Goal: Task Accomplishment & Management: Manage account settings

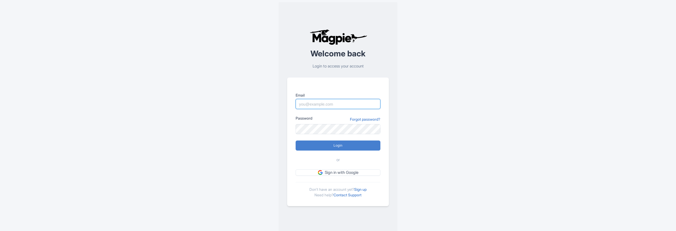
paste input "[EMAIL_ADDRESS][DOMAIN_NAME]"
type input "[EMAIL_ADDRESS][DOMAIN_NAME]"
drag, startPoint x: 345, startPoint y: 104, endPoint x: 277, endPoint y: 103, distance: 68.6
click at [277, 103] on div "Welcome back Login to access your account Email bichdamdao@gmail.com Password F…" at bounding box center [337, 117] width 339 height 235
click at [365, 189] on link "Sign up" at bounding box center [360, 189] width 12 height 5
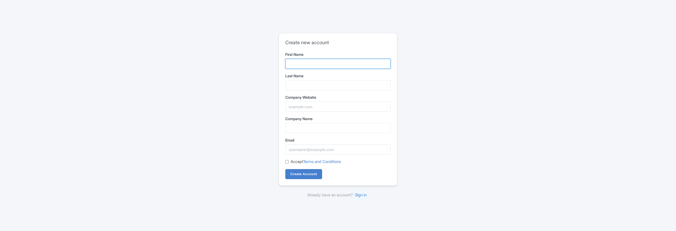
click at [307, 67] on input "First Name" at bounding box center [337, 64] width 105 height 10
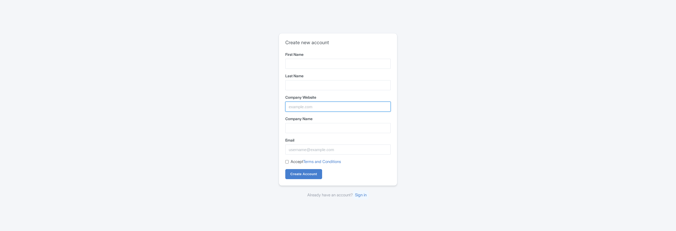
click at [298, 108] on input "Company Website" at bounding box center [337, 107] width 105 height 10
click at [295, 126] on input "Company Name" at bounding box center [337, 128] width 105 height 10
paste input "bichdamdao@gmail.com"
type input "bichdamdao@gmail.com"
click at [294, 148] on input "Email" at bounding box center [337, 150] width 105 height 10
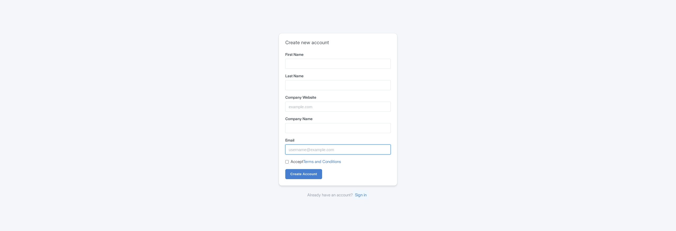
paste input "bichdamdao@gmail.com"
type input "bichdamdao@gmail.com"
click at [298, 63] on input "First Name" at bounding box center [337, 64] width 105 height 10
type input "Đảo"
type input "Trang"
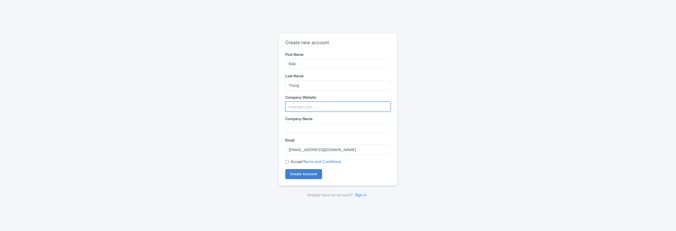
type input "Đảo Bích Đầm Nha Trang"
click at [308, 85] on input "Trang" at bounding box center [337, 85] width 105 height 10
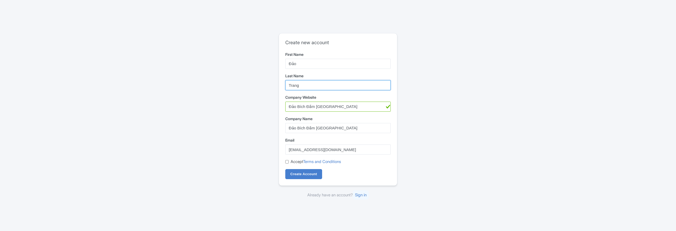
click at [293, 85] on input "Trang" at bounding box center [337, 85] width 105 height 10
type input "Bích Đầm"
click at [242, 103] on div "Create new account First Name Đảo Last Name Bích Đầm Company Website Đảo Bích Đ…" at bounding box center [337, 115] width 339 height 169
click at [339, 108] on input "Đảo Bích Đầm [GEOGRAPHIC_DATA]" at bounding box center [337, 107] width 105 height 10
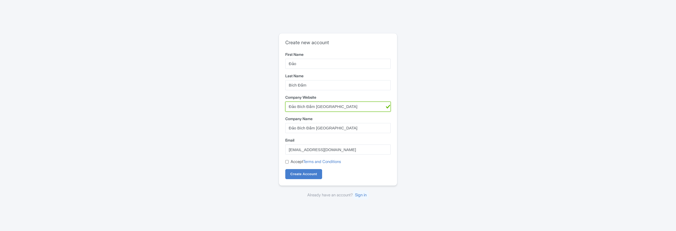
paste input "https://daobichdam.com/"
type input "https://daobichdam.com/"
click at [201, 128] on div "Create new account First Name Đảo Last Name Bích Đầm Company Website https://da…" at bounding box center [337, 115] width 339 height 169
click at [286, 161] on input "Accept Terms and Conditions" at bounding box center [286, 161] width 3 height 3
checkbox input "true"
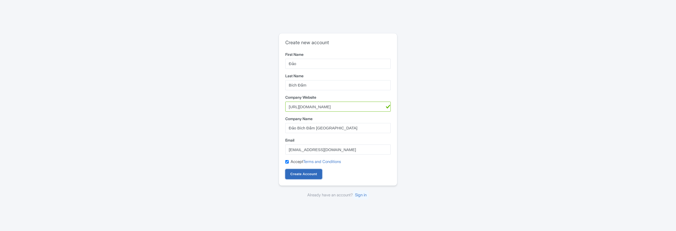
click at [293, 174] on input "Create Account" at bounding box center [303, 174] width 37 height 10
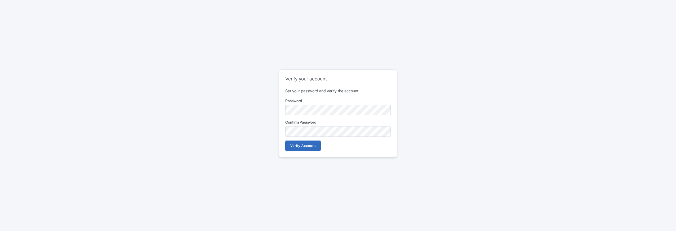
click at [298, 149] on input "Verify Account" at bounding box center [302, 146] width 35 height 10
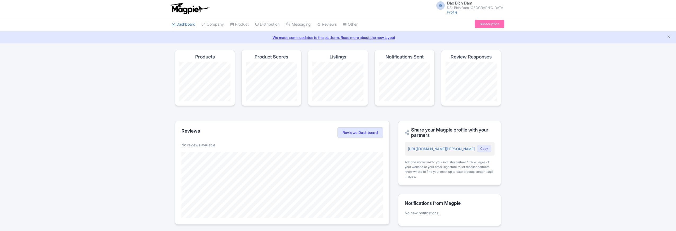
click at [457, 12] on link "Profile" at bounding box center [452, 12] width 11 height 5
click at [94, 152] on div "Success Your account has been verified Magpie recommends Translate your content…" at bounding box center [338, 166] width 676 height 233
click at [457, 11] on link "Profile" at bounding box center [452, 12] width 11 height 5
click at [0, 0] on div "Đ Đảo Bích Đầm Đảo Bích Đầm Nha Trang Profile Users Settings Sign out" at bounding box center [338, 8] width 676 height 17
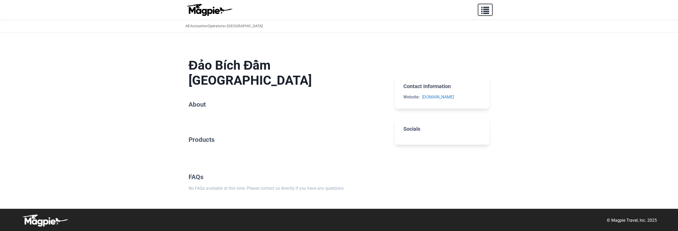
click at [486, 11] on span "button" at bounding box center [485, 9] width 8 height 8
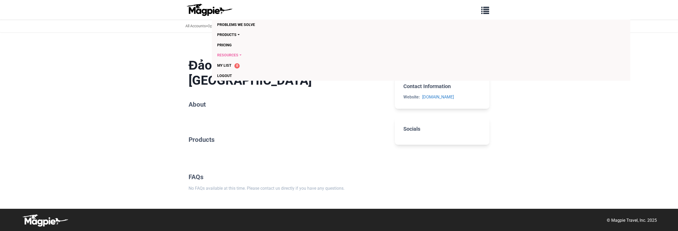
click at [228, 55] on link "Resources" at bounding box center [390, 55] width 347 height 10
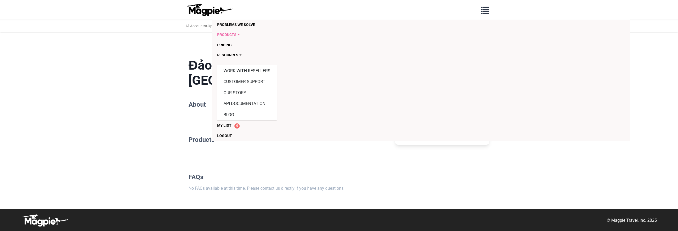
click at [233, 34] on link "Products" at bounding box center [390, 35] width 347 height 10
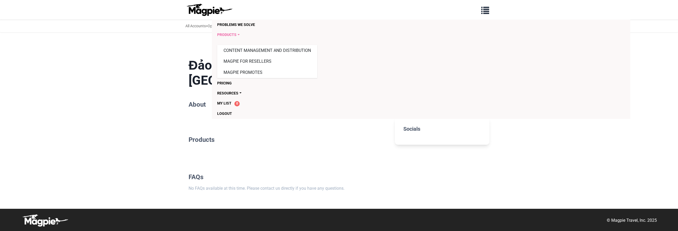
click at [239, 35] on link "Products" at bounding box center [390, 35] width 347 height 10
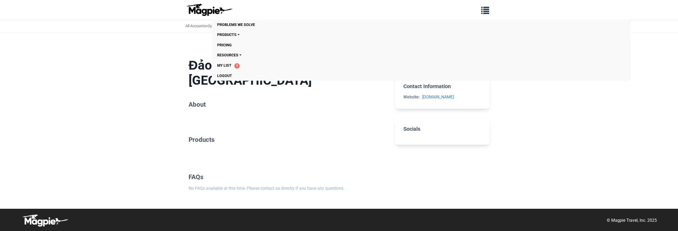
click at [130, 86] on body "Problems we solve Products Content Management and Distribution Magpie for Resel…" at bounding box center [339, 115] width 678 height 231
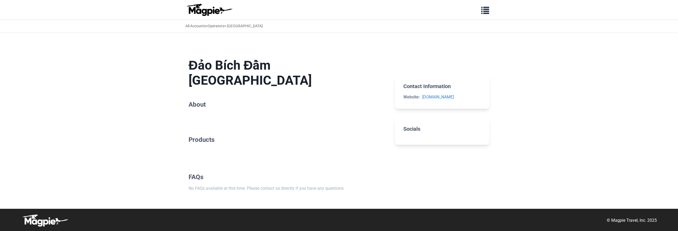
click at [199, 102] on h2 "About" at bounding box center [287, 105] width 198 height 8
click at [483, 8] on span "button" at bounding box center [485, 9] width 8 height 8
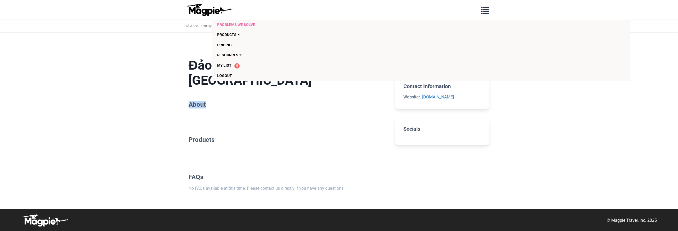
click at [235, 25] on link "Problems we solve" at bounding box center [390, 25] width 347 height 10
click at [198, 106] on h2 "About" at bounding box center [287, 105] width 198 height 8
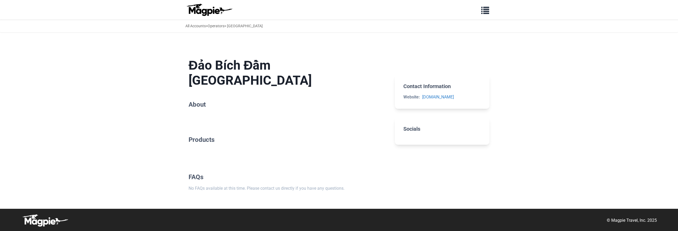
click at [197, 141] on h2 "Products" at bounding box center [287, 140] width 198 height 8
click at [199, 180] on h2 "FAQs" at bounding box center [287, 177] width 198 height 8
click at [413, 132] on h2 "Socials" at bounding box center [442, 129] width 78 height 6
click at [407, 109] on section "Contact Information Website: daobichdam.com" at bounding box center [442, 92] width 95 height 34
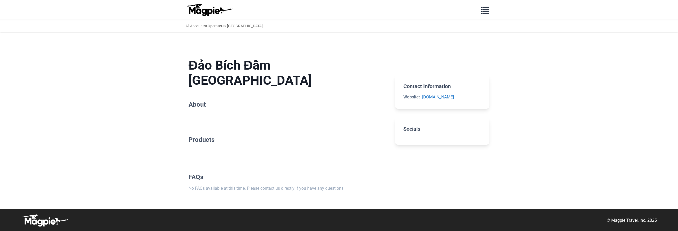
click at [407, 109] on section "Contact Information Website: daobichdam.com" at bounding box center [442, 92] width 95 height 34
click at [414, 109] on section "Contact Information Website: daobichdam.com" at bounding box center [442, 92] width 95 height 34
click at [426, 100] on link "[DOMAIN_NAME]" at bounding box center [438, 97] width 32 height 5
click at [220, 28] on link "Operators" at bounding box center [216, 26] width 17 height 4
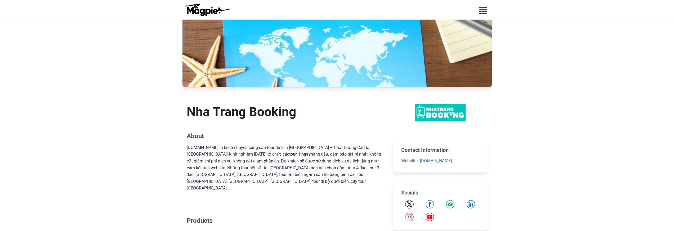
scroll to position [120, 0]
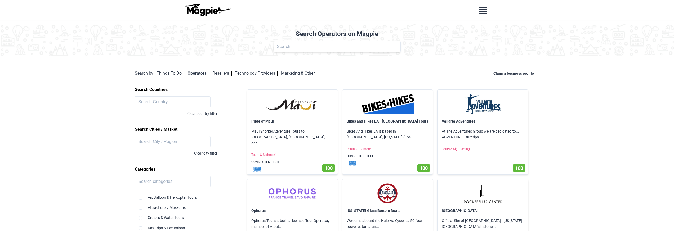
click at [475, 9] on div "Problems we solve Products Content Management and Distribution Magpie for Resel…" at bounding box center [337, 9] width 318 height 15
click at [483, 10] on span "button" at bounding box center [483, 9] width 8 height 8
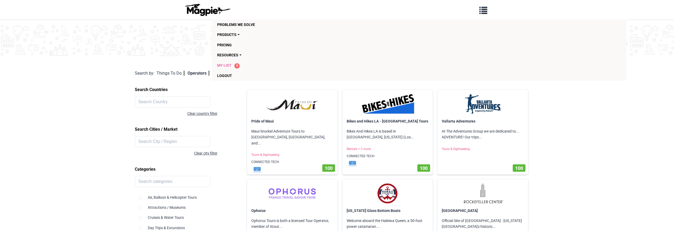
click at [228, 64] on span "My List" at bounding box center [224, 65] width 14 height 4
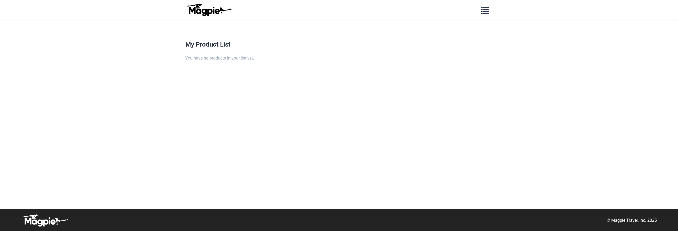
click at [229, 57] on div "You have no products in your list yet." at bounding box center [338, 58] width 307 height 7
click at [485, 11] on span "button" at bounding box center [485, 9] width 8 height 8
click at [223, 47] on link "Pricing" at bounding box center [390, 45] width 347 height 10
click at [483, 15] on button "button" at bounding box center [485, 10] width 15 height 12
click at [210, 10] on img at bounding box center [209, 9] width 48 height 13
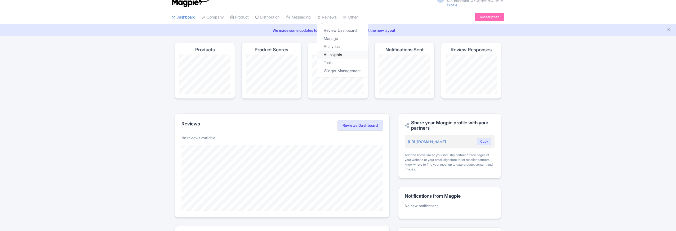
scroll to position [8, 0]
click at [214, 16] on link "Company" at bounding box center [213, 16] width 22 height 15
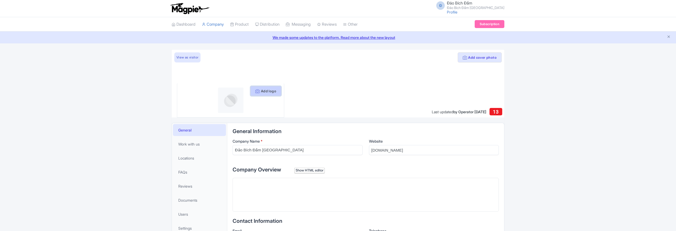
click at [274, 91] on button "Add logo" at bounding box center [265, 91] width 31 height 10
click at [262, 91] on button "Add logo" at bounding box center [265, 91] width 31 height 10
click at [432, 42] on div "We made some updates to the platform. Read more about the new layout" at bounding box center [338, 38] width 676 height 12
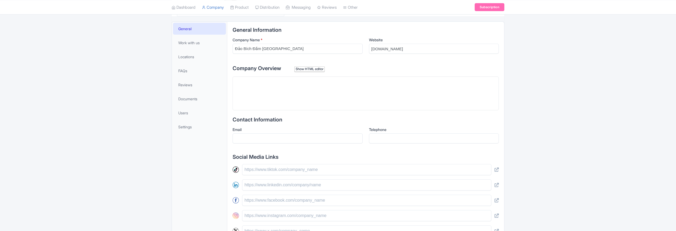
scroll to position [116, 0]
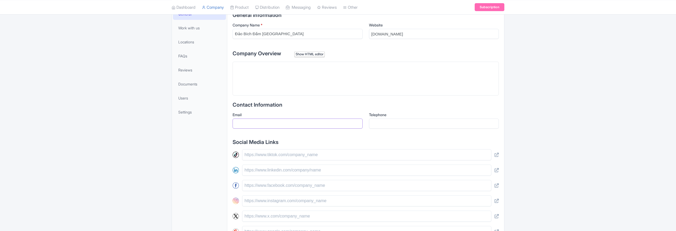
click at [279, 127] on input "Email" at bounding box center [297, 124] width 130 height 10
paste input "[EMAIL_ADDRESS][DOMAIN_NAME]"
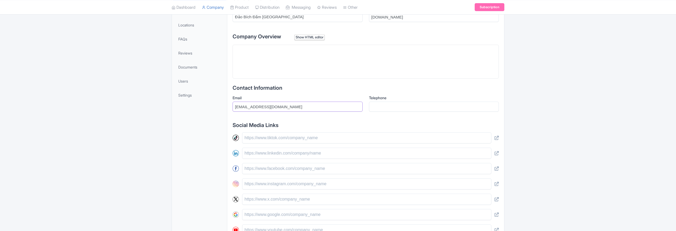
scroll to position [180, 0]
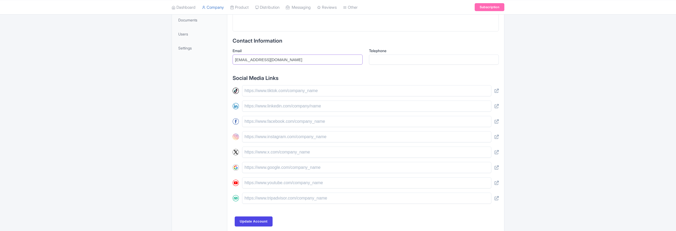
type input "[EMAIL_ADDRESS][DOMAIN_NAME]"
click at [102, 122] on div "Add cover photo View as visitor Add logo Last updated by Operator Oct 01, 2025 …" at bounding box center [338, 51] width 676 height 365
click at [270, 122] on input "text" at bounding box center [366, 121] width 249 height 11
paste input "[URL][DOMAIN_NAME][DOMAIN_NAME]"
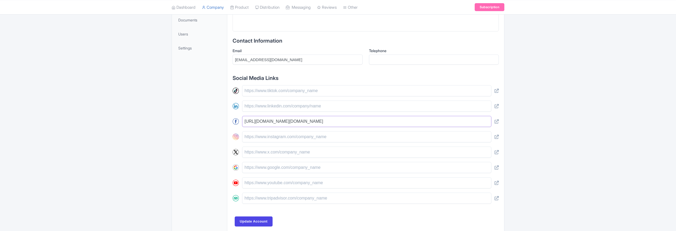
type input "[URL][DOMAIN_NAME][DOMAIN_NAME]"
click at [87, 134] on div "Add cover photo View as visitor Add logo Last updated by Operator Oct 01, 2025 …" at bounding box center [338, 51] width 676 height 365
click at [273, 91] on input "text" at bounding box center [366, 90] width 249 height 11
paste input "[URL][DOMAIN_NAME]"
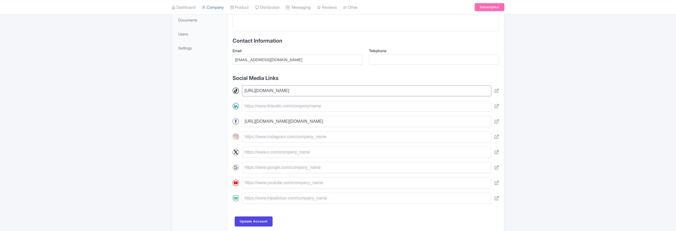
type input "[URL][DOMAIN_NAME]"
click at [197, 123] on div "General Work with us Locations FAQs Reviews Documents Users Settings" at bounding box center [199, 88] width 55 height 291
click at [156, 145] on div "Add cover photo View as visitor Add logo Last updated by Operator Oct 01, 2025 …" at bounding box center [338, 51] width 676 height 365
click at [254, 138] on input "text" at bounding box center [366, 136] width 249 height 11
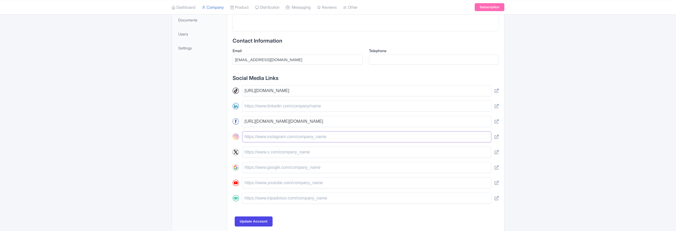
paste input "[URL][DOMAIN_NAME]"
type input "[URL][DOMAIN_NAME]"
click at [263, 151] on input "text" at bounding box center [366, 152] width 249 height 11
paste input "[URL][DOMAIN_NAME]"
type input "https://x.com/daobichdam"
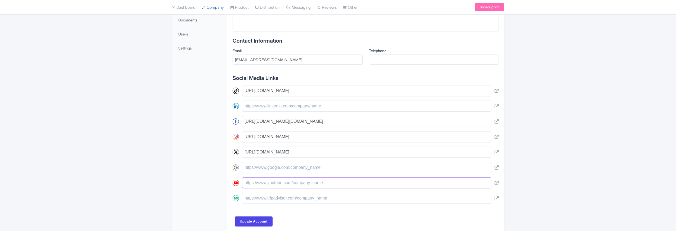
click at [258, 183] on input "text" at bounding box center [366, 182] width 249 height 11
paste input "https://www.youtube.com/@daobichdamnhatrang"
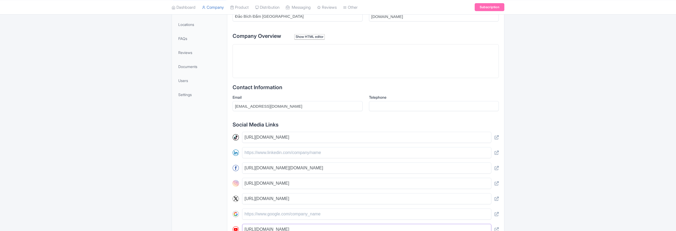
scroll to position [133, 0]
type input "https://www.youtube.com/@daobichdamnhatrang"
click at [270, 68] on trix-editor at bounding box center [365, 61] width 266 height 34
paste trix-editor "<div>&nbsp;| Đảo Bích Đầm Nha Trang - Nơi thiên nhiên hoang sơ hòa quyện cùng t…"
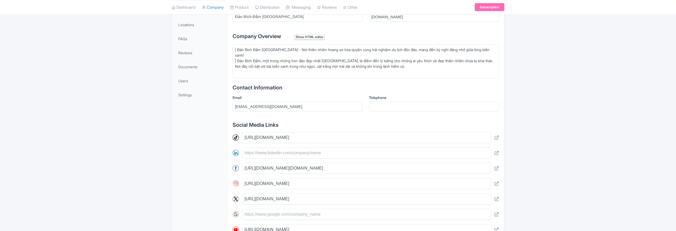
type trix-editor "<div>&nbsp;| Đảo Bích Đầm Nha Trang - Nơi thiên nhiên hoang sơ hòa quyện cùng t…"
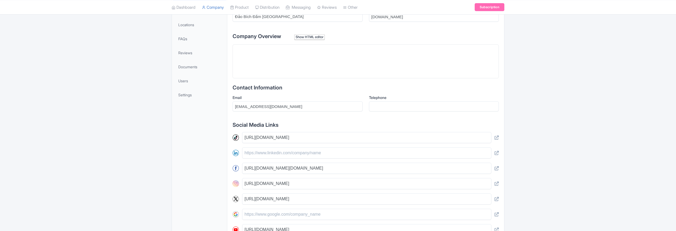
click at [262, 64] on trix-editor at bounding box center [365, 61] width 266 height 34
paste trix-editor "<div>Đảo Bích Đầm Nha Trang - Nơi thiên nhiên hoang sơ hòa quyện cùng trải nghi…"
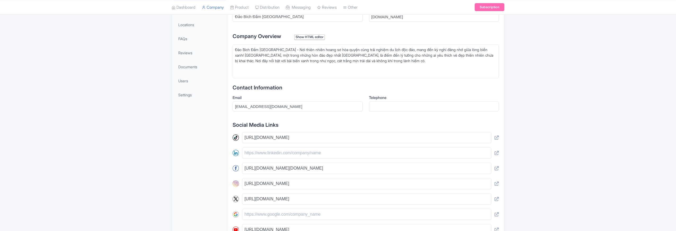
click at [236, 55] on div "Đảo Bích Đầm Nha Trang - Nơi thiên nhiên hoang sơ hòa quyện cùng trải nghiệm du…" at bounding box center [365, 55] width 261 height 17
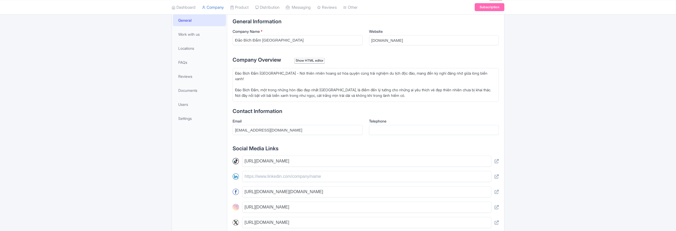
scroll to position [99, 0]
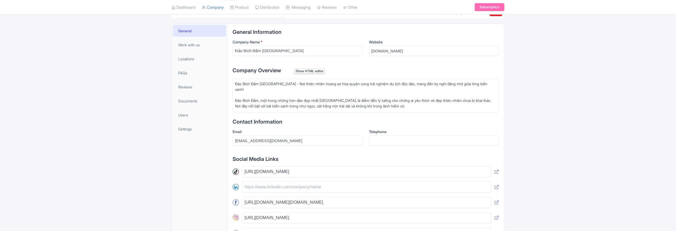
click at [241, 102] on div "Đảo Bích Đầm Nha Trang - Nơi thiên nhiên hoang sơ hòa quyện cùng trải nghiệm du…" at bounding box center [365, 95] width 261 height 28
click at [487, 96] on div "Đảo Bích Đầm Nha Trang - Nơi thiên nhiên hoang sơ hòa quyện cùng trải nghiệm du…" at bounding box center [365, 95] width 261 height 28
type trix-editor "<div>Đảo Bích Đầm Nha Trang - Nơi thiên nhiên hoang sơ hòa quyện cùng trải nghi…"
click at [307, 70] on div "Show HTML editor" at bounding box center [309, 72] width 30 height 6
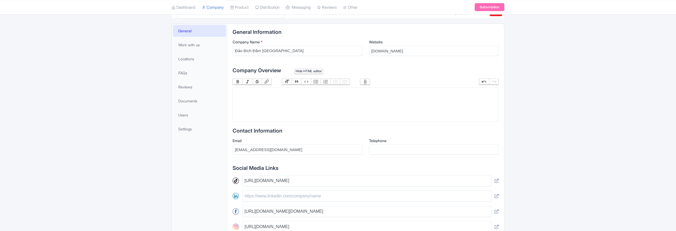
click at [301, 72] on div "Hide HTML editor" at bounding box center [308, 72] width 29 height 6
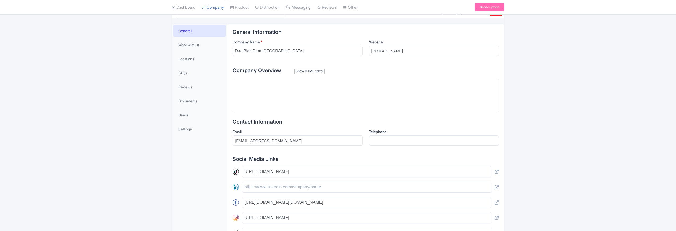
click at [281, 91] on trix-editor at bounding box center [365, 96] width 266 height 34
click at [313, 72] on div "Show HTML editor" at bounding box center [309, 72] width 30 height 6
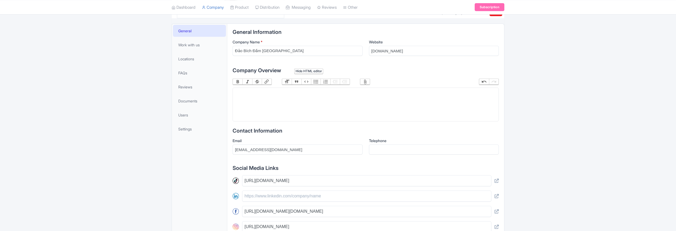
click at [272, 101] on trix-editor at bounding box center [365, 105] width 266 height 34
paste trix-editor "<div>Đảo Bích Đầm Nha Trang - Nơi thiên nhiên hoang sơ hòa quyện cùng trải nghi…"
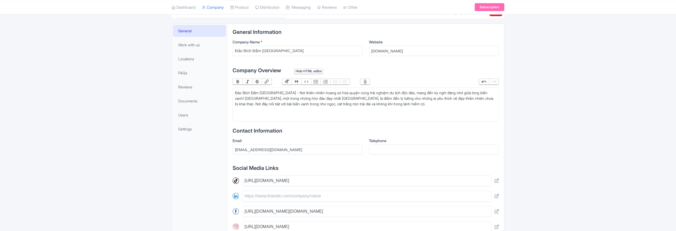
click at [235, 99] on div "Đảo Bích Đầm Nha Trang - Nơi thiên nhiên hoang sơ hòa quyện cùng trải nghiệm du…" at bounding box center [365, 98] width 261 height 17
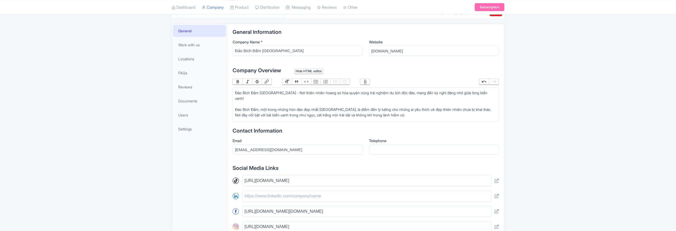
click at [487, 104] on div "Đảo Bích Đầm Nha Trang - Nơi thiên nhiên hoang sơ hòa quyện cùng trải nghiệm du…" at bounding box center [365, 104] width 261 height 28
click at [241, 109] on div "Đảo Bích Đầm Nha Trang - Nơi thiên nhiên hoang sơ hòa quyện cùng trải nghiệm du…" at bounding box center [365, 104] width 261 height 28
type trix-editor "<div>Đảo Bích Đầm [GEOGRAPHIC_DATA] - Nơi [PERSON_NAME] sơ [PERSON_NAME] [PERSO…"
click at [487, 103] on div "Đảo Bích Đầm [GEOGRAPHIC_DATA] - Nơi [PERSON_NAME] sơ [PERSON_NAME] [PERSON_NAM…" at bounding box center [365, 104] width 261 height 28
click at [265, 80] on button "Link" at bounding box center [267, 82] width 10 height 6
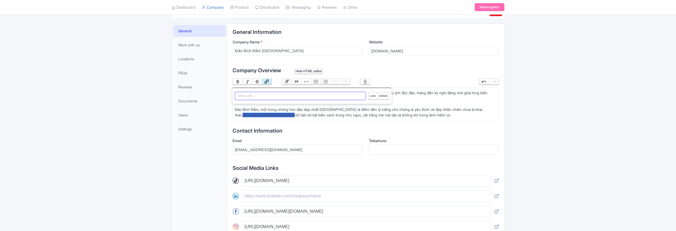
paste input "Đảo Bích Đầm Nha Trang - Nơi thiên nhiên hoang sơ hòa quyện cùng trải nghiệm du…"
type input "Đảo Bích Đầm Nha Trang - Nơi thiên nhiên hoang sơ hòa quyện cùng trải nghiệm du…"
paste input "https://daobichdam.com/tours"
type input "https://daobichdam.com/tours"
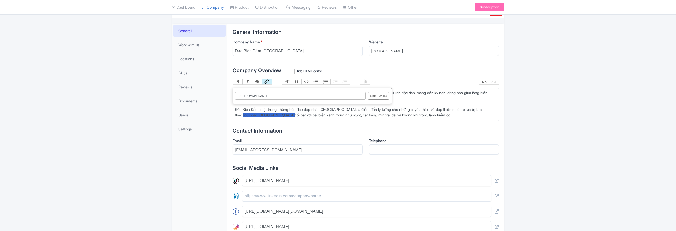
click at [372, 96] on input "Link" at bounding box center [372, 95] width 8 height 7
click at [238, 81] on button "Bold" at bounding box center [238, 82] width 10 height 6
click at [189, 166] on div "General Work with us Locations FAQs Reviews Documents Users Settings" at bounding box center [199, 174] width 55 height 300
click at [383, 146] on input "Telephone" at bounding box center [434, 150] width 130 height 10
type input "0359055717"
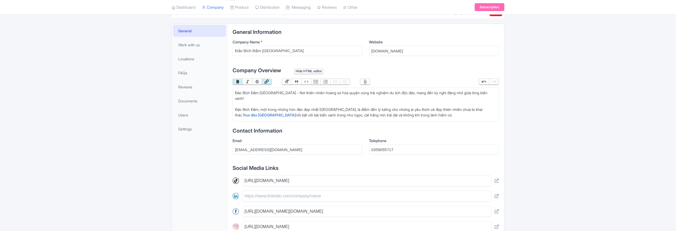
click at [143, 167] on div "Add cover photo View as visitor Add logo Last updated by Operator Oct 01, 2025 …" at bounding box center [338, 137] width 676 height 374
click at [152, 176] on div "Add cover photo View as visitor Add logo Last updated by Operator Oct 01, 2025 …" at bounding box center [338, 137] width 676 height 374
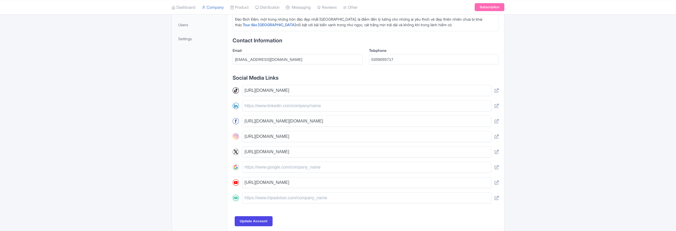
scroll to position [215, 0]
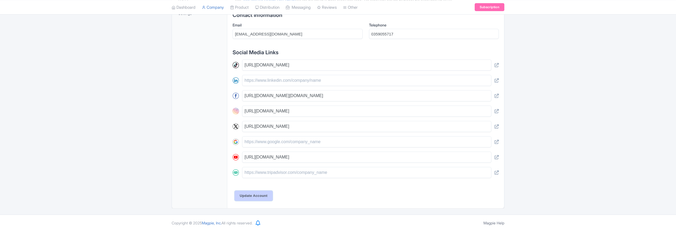
click at [248, 196] on input "Update Account" at bounding box center [254, 196] width 38 height 10
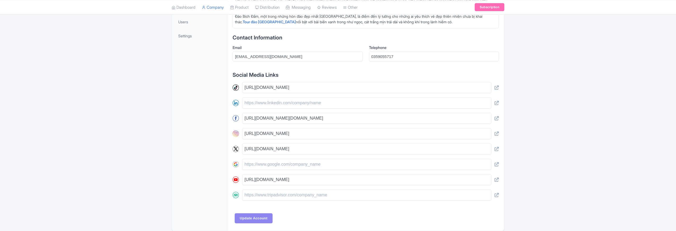
scroll to position [188, 0]
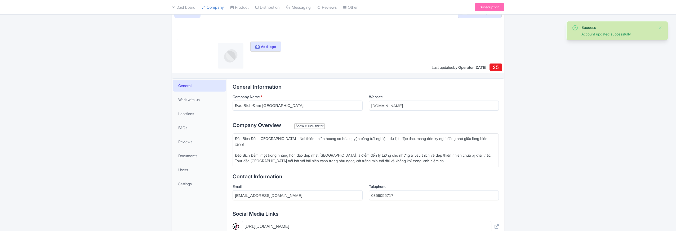
scroll to position [42, 0]
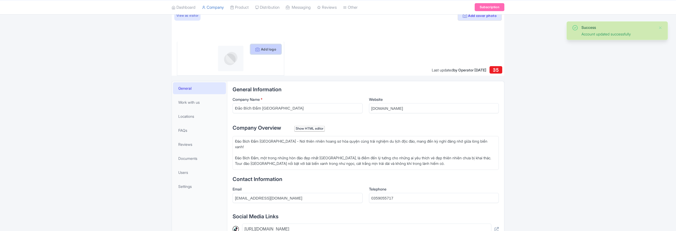
click at [262, 49] on button "Add logo" at bounding box center [265, 49] width 31 height 10
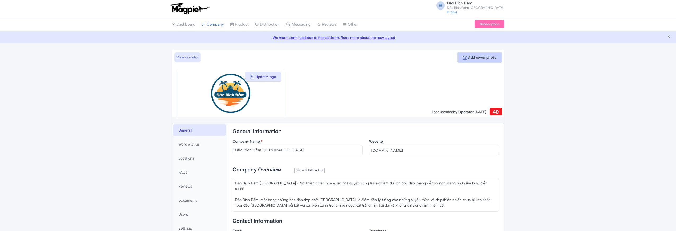
click at [482, 58] on button "Add cover photo" at bounding box center [479, 57] width 44 height 10
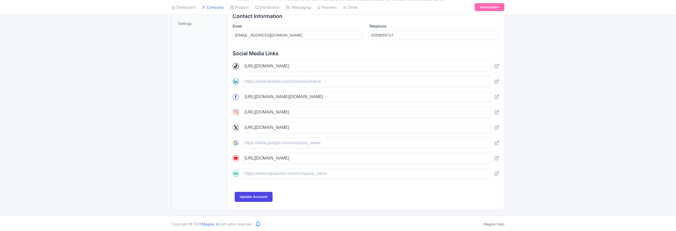
scroll to position [206, 0]
click at [244, 195] on input "Update Account" at bounding box center [254, 196] width 38 height 10
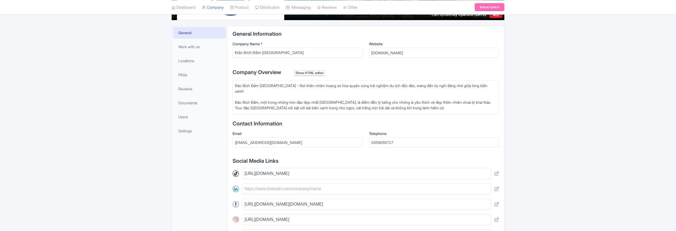
scroll to position [45, 0]
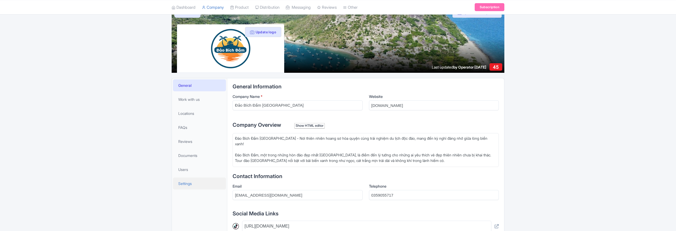
click at [183, 184] on span "Settings" at bounding box center [185, 184] width 14 height 6
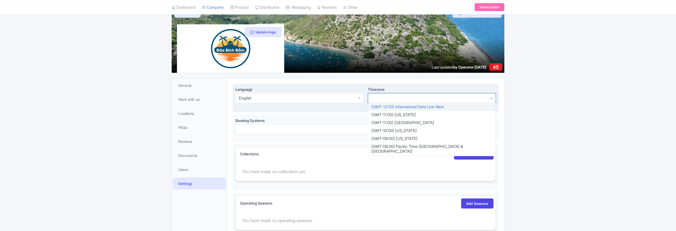
click at [399, 100] on div at bounding box center [432, 98] width 128 height 10
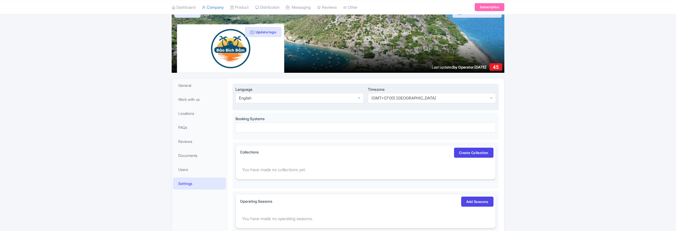
click at [245, 97] on div "English" at bounding box center [245, 98] width 12 height 5
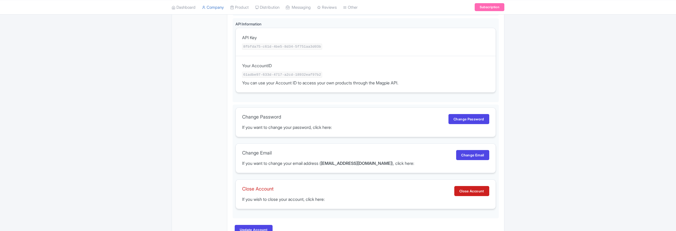
scroll to position [300, 0]
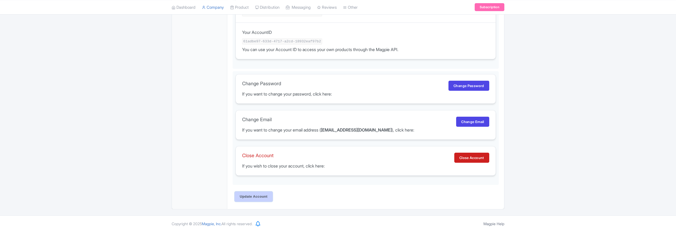
click at [259, 197] on input "Update Account" at bounding box center [254, 197] width 38 height 10
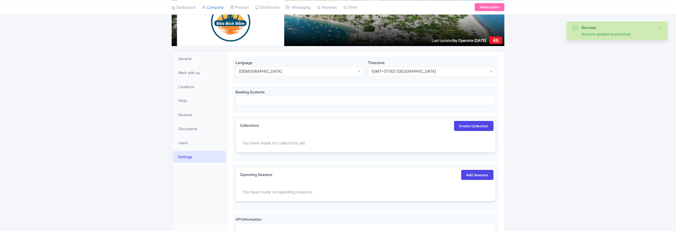
scroll to position [67, 0]
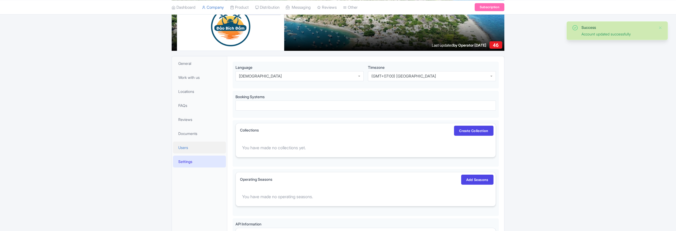
click at [187, 147] on span "Users" at bounding box center [183, 148] width 10 height 6
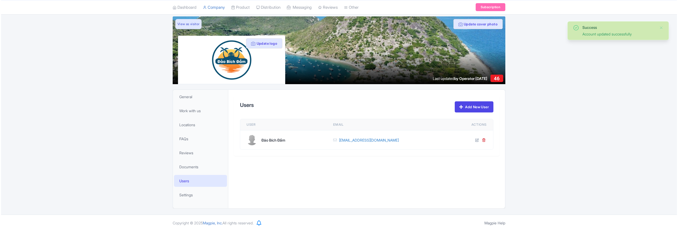
scroll to position [33, 0]
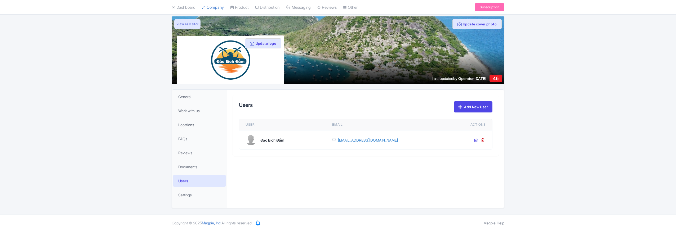
click at [476, 140] on icon at bounding box center [476, 140] width 4 height 4
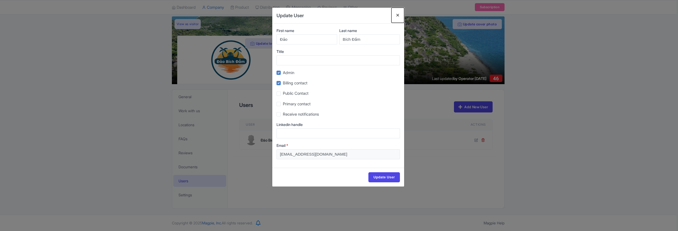
click at [398, 13] on button "Close" at bounding box center [397, 15] width 13 height 15
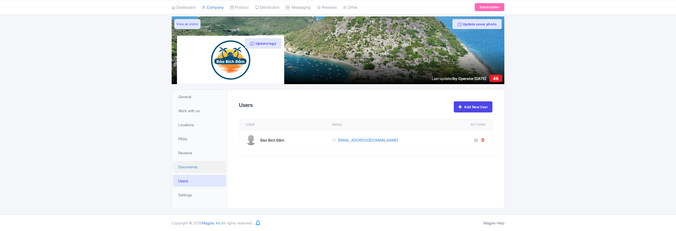
click at [186, 166] on span "Documents" at bounding box center [187, 167] width 19 height 6
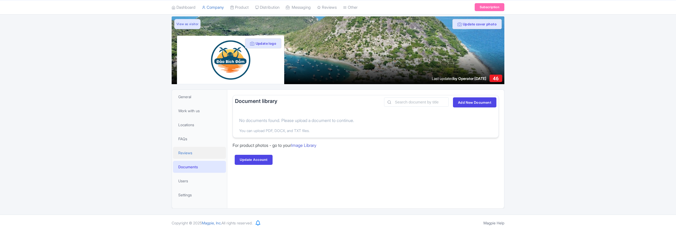
click at [184, 155] on span "Reviews" at bounding box center [185, 153] width 14 height 6
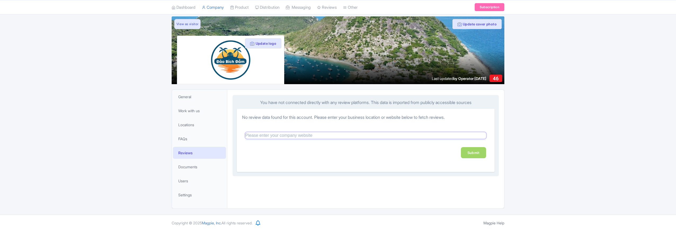
click at [282, 137] on input "text" at bounding box center [365, 135] width 241 height 6
paste input "[URL][DOMAIN_NAME]"
type input "[URL][DOMAIN_NAME]"
click at [472, 154] on link "Submit" at bounding box center [473, 152] width 25 height 11
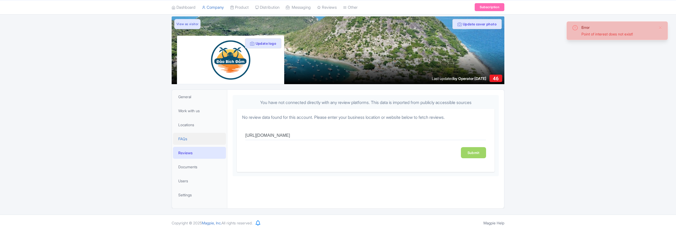
click at [197, 136] on link "FAQs" at bounding box center [199, 139] width 53 height 12
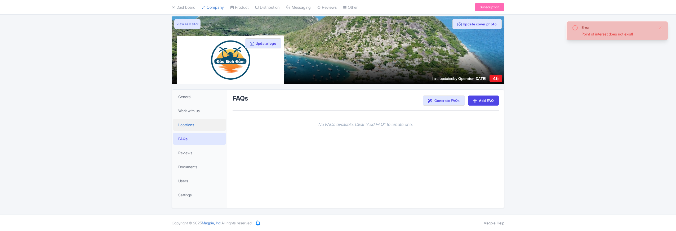
click at [185, 125] on span "Locations" at bounding box center [186, 125] width 16 height 6
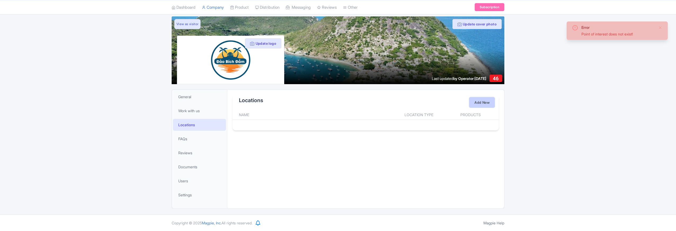
click at [486, 103] on link "Add New" at bounding box center [481, 102] width 25 height 10
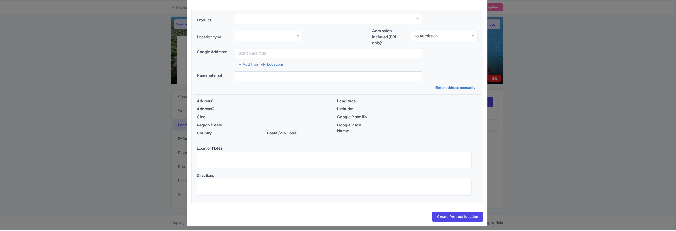
scroll to position [22, 0]
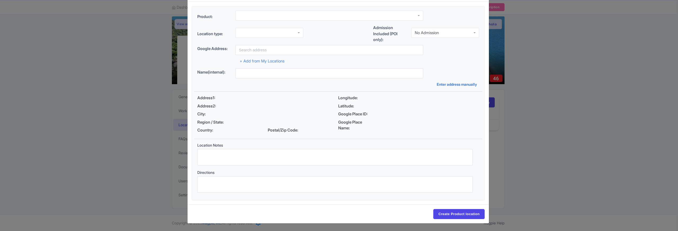
click at [542, 32] on div "Create New Product Location Product: Location type: Admission Included (POI onl…" at bounding box center [339, 115] width 678 height 231
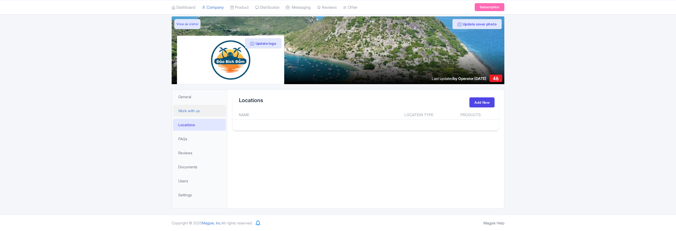
click at [198, 113] on span "Work with us" at bounding box center [188, 111] width 21 height 6
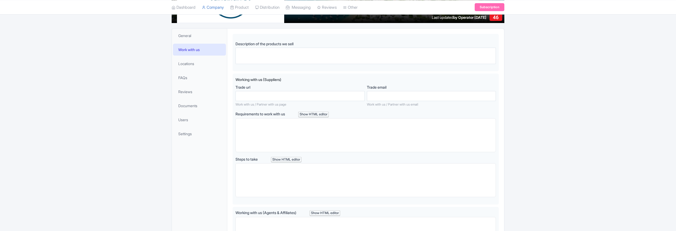
scroll to position [130, 0]
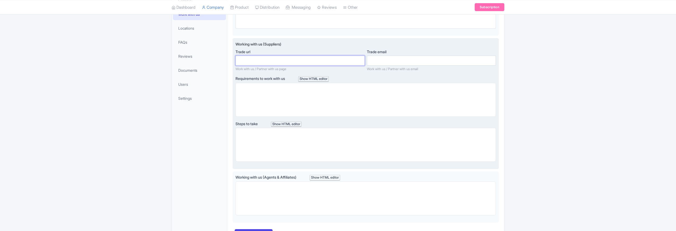
click at [268, 64] on input "Trade url" at bounding box center [299, 61] width 129 height 10
paste input "[URL][DOMAIN_NAME]"
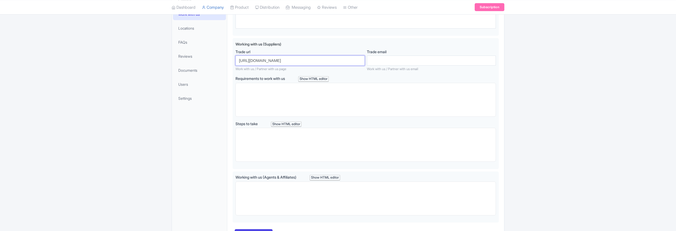
type input "[URL][DOMAIN_NAME]"
click at [215, 142] on div "General Work with us Locations FAQs Reviews Documents Users Settings" at bounding box center [199, 120] width 55 height 254
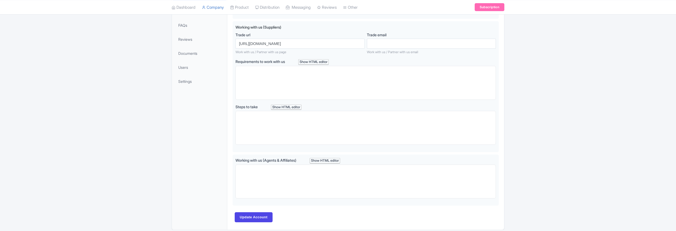
scroll to position [162, 0]
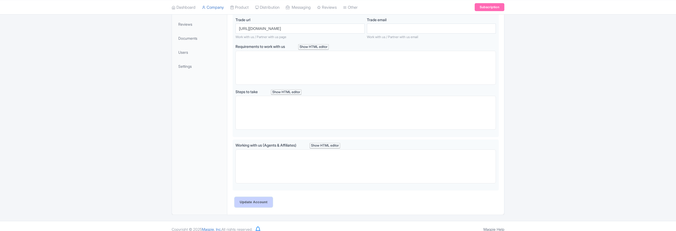
click at [254, 203] on input "Update Account" at bounding box center [254, 202] width 38 height 10
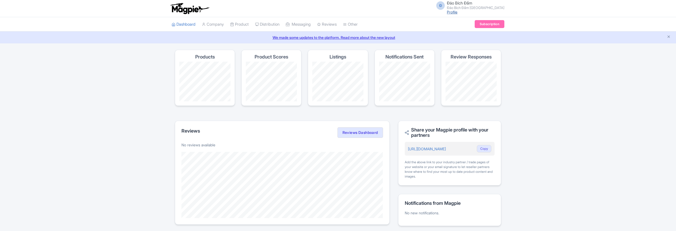
click at [457, 12] on link "Profile" at bounding box center [452, 12] width 11 height 5
click at [0, 0] on div "Đ [GEOGRAPHIC_DATA] Profile Users Settings Sign out" at bounding box center [338, 8] width 676 height 17
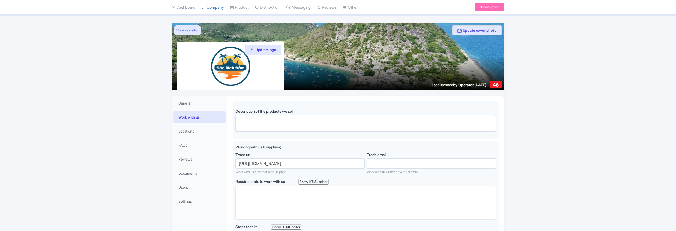
scroll to position [28, 0]
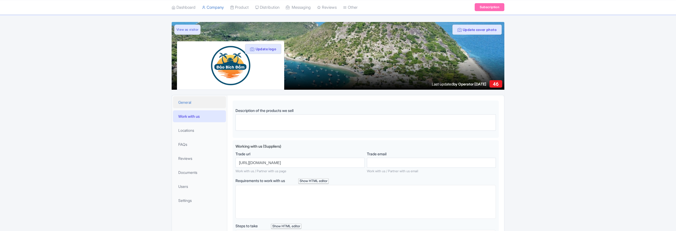
click at [192, 103] on link "General" at bounding box center [199, 102] width 53 height 12
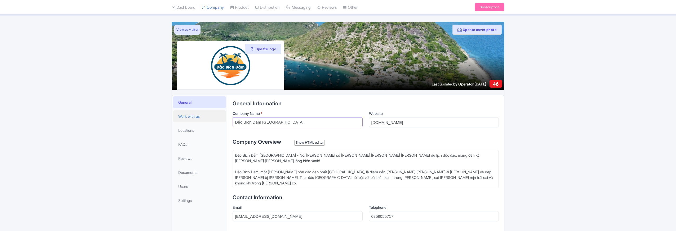
drag, startPoint x: 292, startPoint y: 123, endPoint x: 224, endPoint y: 119, distance: 67.7
type input "Dao Bich Dam"
click at [547, 152] on div "Success Account updated successfully Update cover photo View as visitor Update …" at bounding box center [338, 206] width 676 height 369
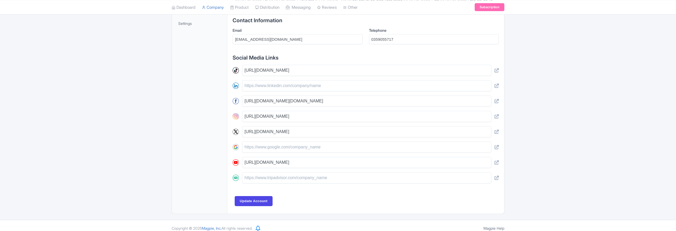
scroll to position [206, 0]
click at [257, 199] on input "Update Account" at bounding box center [254, 200] width 38 height 10
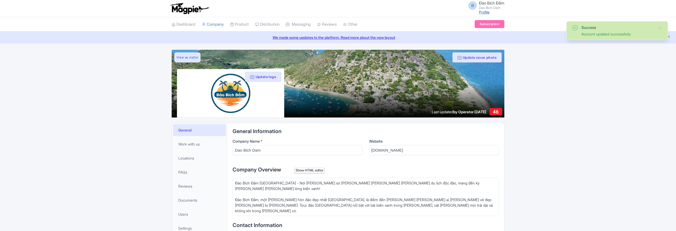
click at [486, 12] on link "Profile" at bounding box center [484, 12] width 11 height 5
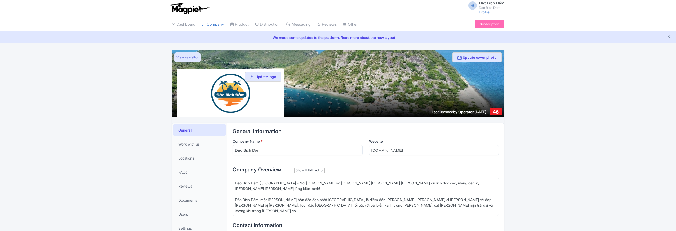
click at [111, 141] on div "Success Account updated successfully Update cover photo View as visitor Update …" at bounding box center [338, 234] width 676 height 369
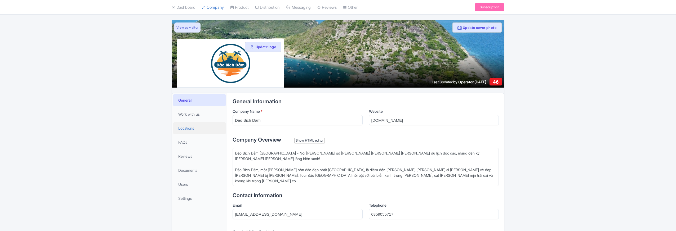
scroll to position [40, 0]
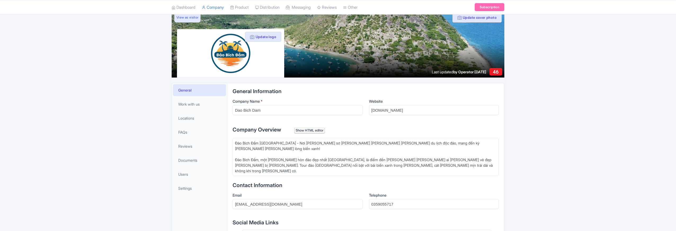
click at [273, 150] on div "Đảo Bích Đầm [GEOGRAPHIC_DATA] - Nơi [PERSON_NAME] sơ [PERSON_NAME] [PERSON_NAM…" at bounding box center [365, 156] width 261 height 33
drag, startPoint x: 380, startPoint y: 158, endPoint x: 368, endPoint y: 154, distance: 12.6
click at [379, 158] on div "Đảo Bích Đầm [GEOGRAPHIC_DATA] - Nơi [PERSON_NAME] sơ [PERSON_NAME] [PERSON_NAM…" at bounding box center [365, 156] width 261 height 33
click at [316, 132] on div "Show HTML editor" at bounding box center [309, 131] width 30 height 6
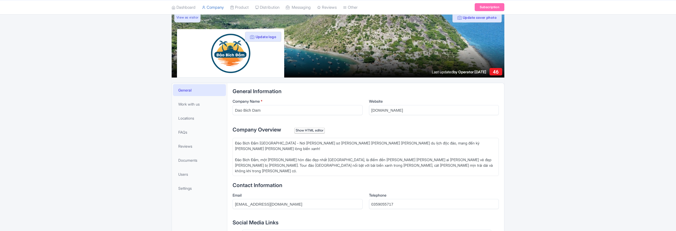
click at [315, 131] on div "Show HTML editor" at bounding box center [309, 131] width 30 height 6
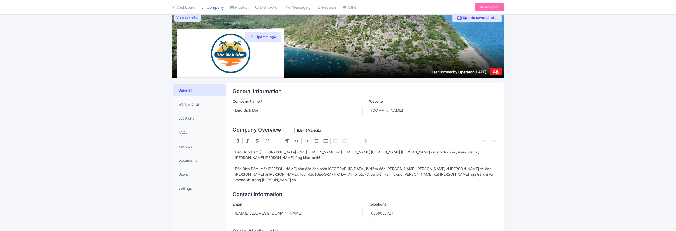
click at [487, 162] on div "Đảo Bích Đầm Nha Trang - Nơi thiên nhiên hoang sơ hòa quyện cùng trải nghiệm du…" at bounding box center [365, 165] width 261 height 33
type trix-editor "<div>Đảo Bích Đầm Nha Trang - Nơi thiên nhiên hoang sơ hòa quyện cùng trải nghi…"
click at [277, 169] on div "Đảo Bích Đầm Nha Trang - Nơi thiên nhiên hoang sơ hòa quyện cùng trải nghiệm du…" at bounding box center [365, 165] width 261 height 33
click at [237, 142] on button "Bold" at bounding box center [238, 141] width 10 height 6
click at [267, 141] on button "Link" at bounding box center [267, 141] width 10 height 6
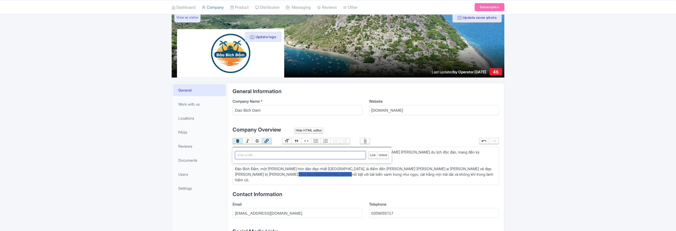
paste input "https://daobichdam.com/tours"
type input "https://daobichdam.com/tours"
click at [374, 156] on input "Link" at bounding box center [372, 155] width 8 height 7
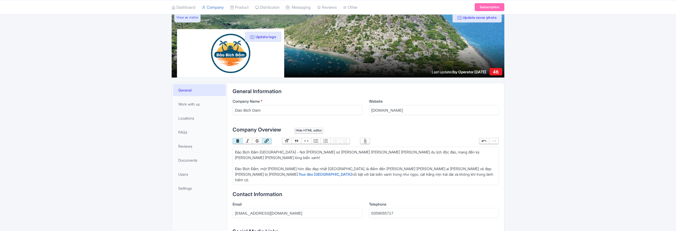
click at [320, 131] on div "Hide HTML editor" at bounding box center [308, 131] width 29 height 6
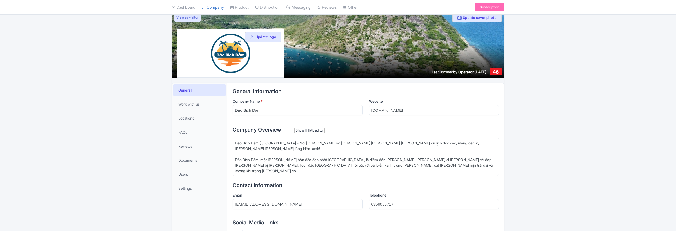
click at [489, 155] on div "Đảo Bích Đầm Nha Trang - Nơi thiên nhiên hoang sơ hòa quyện cùng trải nghiệm du…" at bounding box center [365, 156] width 261 height 33
click at [316, 132] on div "Show HTML editor" at bounding box center [309, 131] width 30 height 6
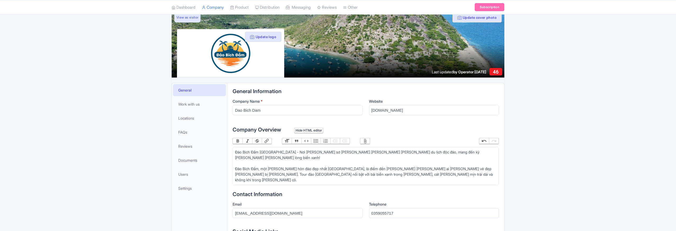
click at [487, 163] on div "Đảo Bích Đầm [GEOGRAPHIC_DATA] - Nơi [PERSON_NAME] sơ [PERSON_NAME] [PERSON_NAM…" at bounding box center [365, 165] width 261 height 33
click at [277, 170] on div "Đảo Bích Đầm [GEOGRAPHIC_DATA] - Nơi [PERSON_NAME] sơ [PERSON_NAME] [PERSON_NAM…" at bounding box center [365, 165] width 261 height 33
click at [238, 141] on button "Bold" at bounding box center [238, 141] width 10 height 6
click at [306, 131] on div "Hide HTML editor" at bounding box center [308, 131] width 29 height 6
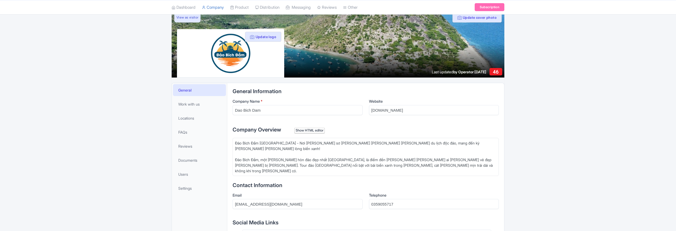
click at [306, 132] on div "Show HTML editor" at bounding box center [309, 131] width 30 height 6
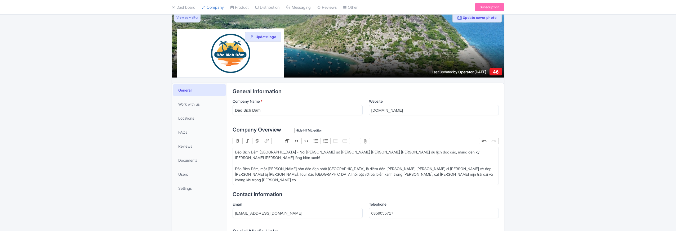
click at [451, 170] on div "Đảo Bích Đầm [GEOGRAPHIC_DATA] - Nơi [PERSON_NAME] sơ [PERSON_NAME] [PERSON_NAM…" at bounding box center [365, 165] width 261 height 33
paste trix-editor "https://daobichdam.com/tours"
type trix-editor "<div>Đảo Bích Đầm Nha Trang - Nơi thiên nhiên hoang sơ hòa quyện cùng trải nghi…"
click at [235, 180] on div "Đảo Bích Đầm Nha Trang - Nơi thiên nhiên hoang sơ hòa quyện cùng trải nghiệm du…" at bounding box center [365, 171] width 261 height 44
click at [239, 141] on button "Bold" at bounding box center [238, 141] width 10 height 6
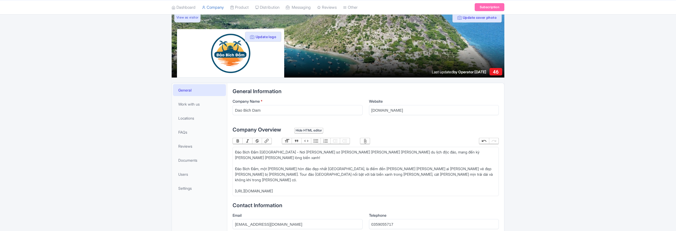
click at [239, 141] on button "Bold" at bounding box center [238, 141] width 10 height 6
click at [239, 142] on button "Bold" at bounding box center [238, 141] width 10 height 6
click at [268, 140] on button "Link" at bounding box center [267, 141] width 10 height 6
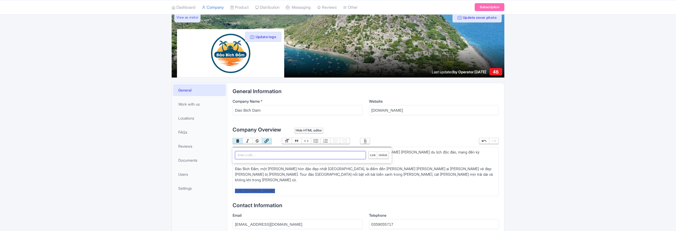
paste input "[URL][DOMAIN_NAME]"
type input "[URL][DOMAIN_NAME]"
click at [371, 157] on input "Link" at bounding box center [372, 155] width 8 height 7
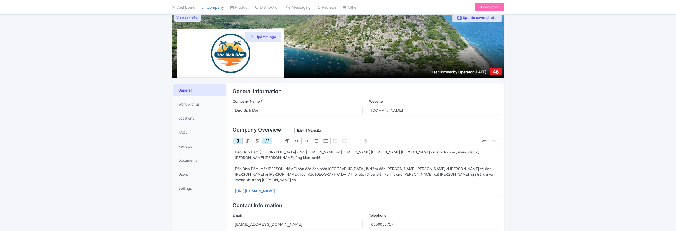
click at [329, 169] on div "Đảo Bích Đầm Nha Trang - Nơi thiên nhiên hoang sơ hòa quyện cùng trải nghiệm du…" at bounding box center [365, 171] width 261 height 44
click at [309, 130] on div "Hide HTML editor" at bounding box center [308, 131] width 29 height 6
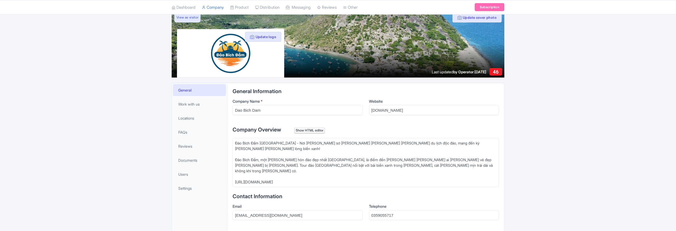
click at [294, 170] on div "Đảo Bích Đầm Nha Trang - Nơi thiên nhiên hoang sơ hòa quyện cùng trải nghiệm du…" at bounding box center [365, 162] width 261 height 44
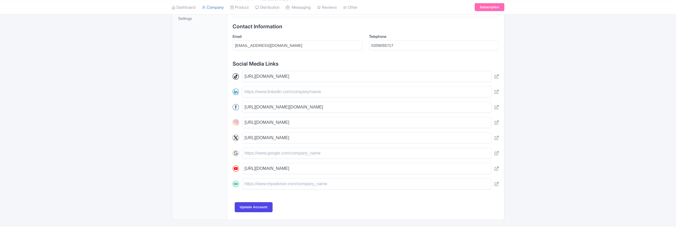
scroll to position [210, 0]
click at [262, 202] on input "Update Account" at bounding box center [254, 207] width 38 height 10
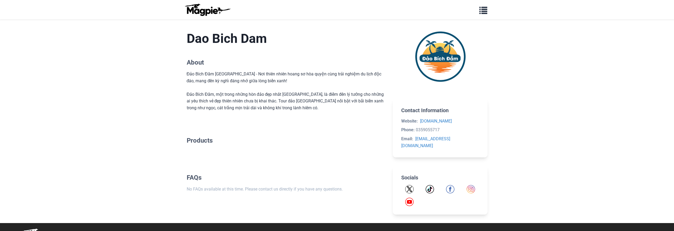
scroll to position [136, 0]
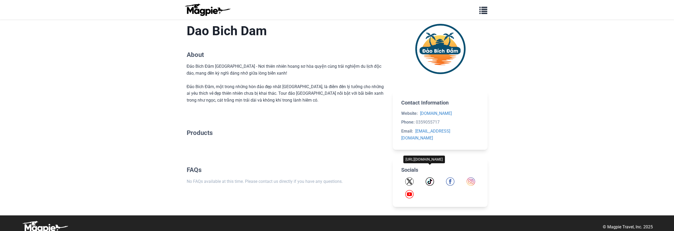
click at [429, 177] on img "TikTok" at bounding box center [429, 181] width 8 height 8
click at [449, 177] on img "Facebook" at bounding box center [450, 181] width 8 height 8
click at [467, 177] on img "Instagram" at bounding box center [470, 181] width 8 height 8
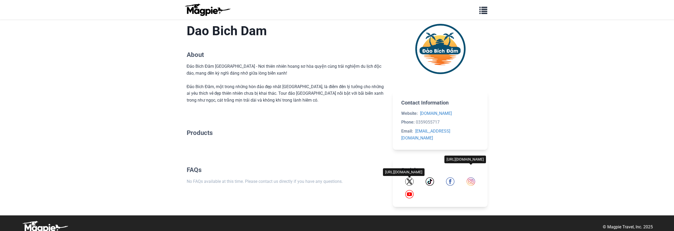
click at [410, 190] on img "YouTube" at bounding box center [409, 194] width 8 height 8
click at [127, 130] on body "Problems we solve Products Content Management and Distribution Magpie for Resel…" at bounding box center [337, 51] width 674 height 374
click at [114, 121] on body "Problems we solve Products Content Management and Distribution Magpie for Resel…" at bounding box center [337, 51] width 674 height 374
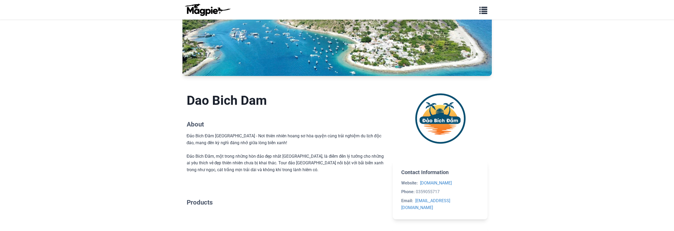
scroll to position [68, 0]
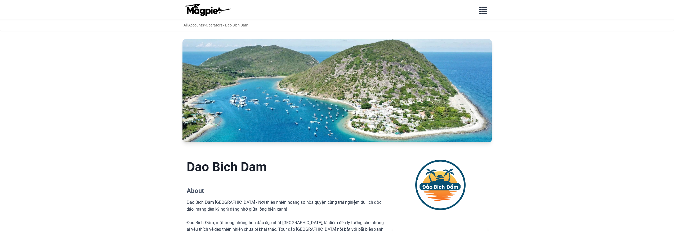
scroll to position [68, 0]
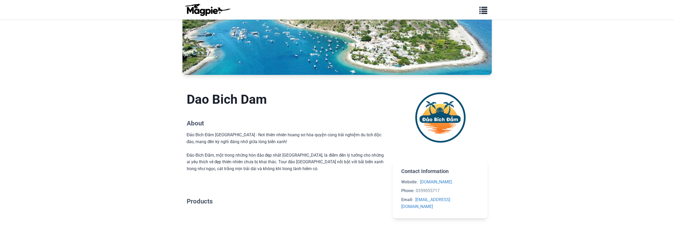
click at [281, 161] on div "Đảo Bích Đầm [GEOGRAPHIC_DATA] - Nơi thiên nhiên hoang sơ hòa quyện cùng trải n…" at bounding box center [286, 152] width 198 height 41
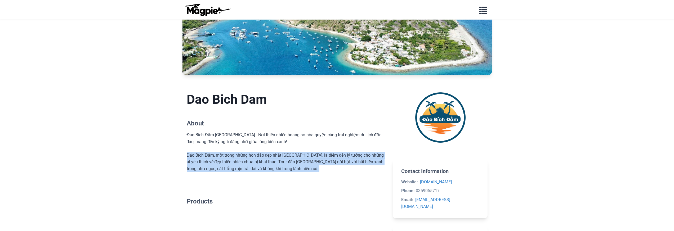
click at [281, 161] on div "Đảo Bích Đầm [GEOGRAPHIC_DATA] - Nơi thiên nhiên hoang sơ hòa quyện cùng trải n…" at bounding box center [286, 152] width 198 height 41
click at [263, 154] on div "Đảo Bích Đầm [GEOGRAPHIC_DATA] - Nơi thiên nhiên hoang sơ hòa quyện cùng trải n…" at bounding box center [286, 152] width 198 height 41
click at [108, 121] on body "Problems we solve Products Content Management and Distribution Magpie for Resel…" at bounding box center [337, 119] width 674 height 374
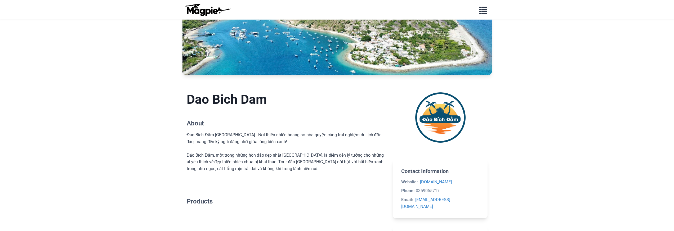
click at [108, 121] on body "Problems we solve Products Content Management and Distribution Magpie for Resel…" at bounding box center [337, 119] width 674 height 374
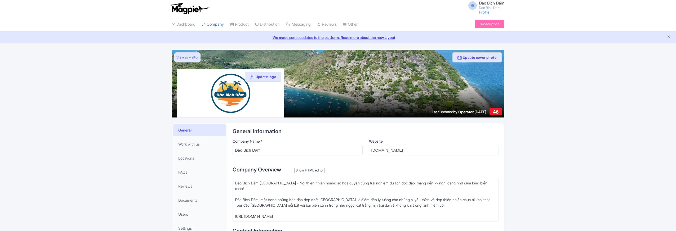
scroll to position [128, 0]
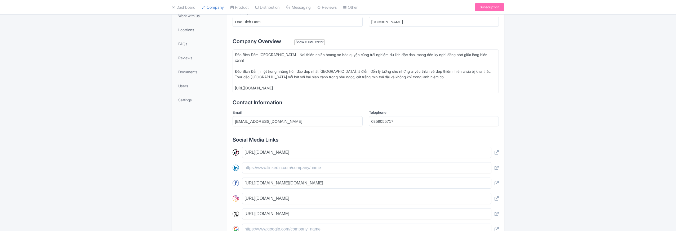
drag, startPoint x: 293, startPoint y: 83, endPoint x: 235, endPoint y: 81, distance: 58.3
click at [235, 81] on div "Đảo Bích Đầm Nha Trang - Nơi thiên nhiên hoang sơ hòa quyện cùng trải nghiệm du…" at bounding box center [365, 71] width 261 height 39
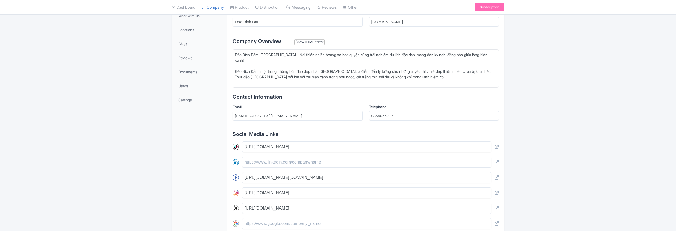
type trix-editor "<div>Đảo Bích Đầm Nha Trang - Nơi thiên nhiên hoang sơ hòa quyện cùng trải nghi…"
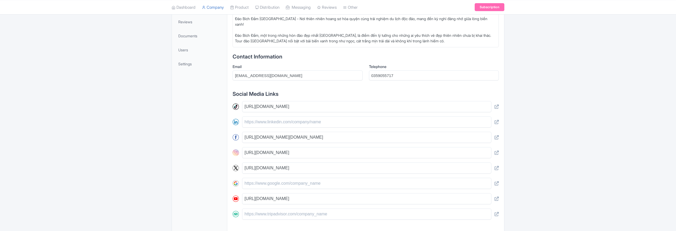
scroll to position [206, 0]
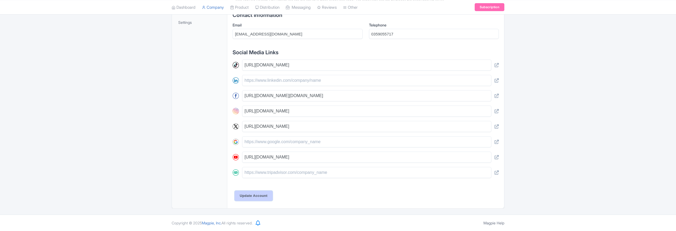
click at [246, 195] on input "Update Account" at bounding box center [254, 196] width 38 height 10
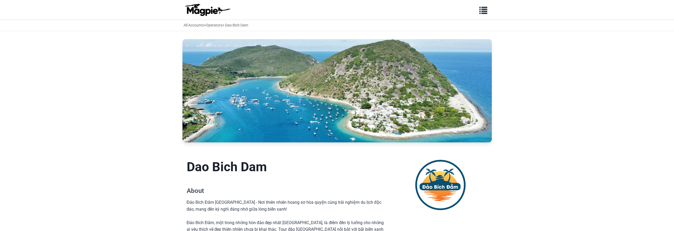
scroll to position [78, 0]
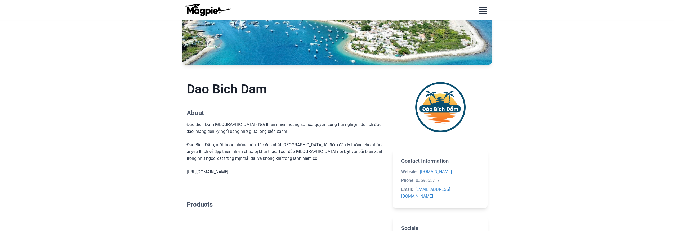
click at [282, 150] on div "Đảo Bích Đầm [GEOGRAPHIC_DATA] - Nơi thiên nhiên hoang sơ hòa quyện cùng trải n…" at bounding box center [286, 148] width 198 height 54
click at [214, 171] on div "Đảo Bích Đầm [GEOGRAPHIC_DATA] - Nơi thiên nhiên hoang sơ hòa quyện cùng trải n…" at bounding box center [286, 148] width 198 height 54
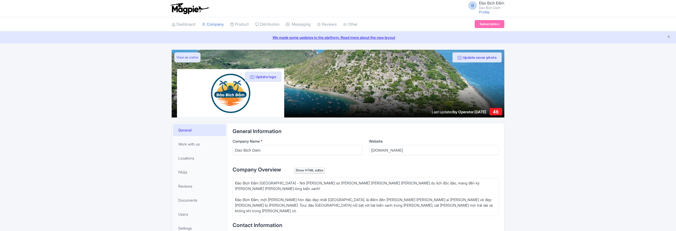
click at [134, 105] on div "Success Account updated successfully Update cover photo View as visitor Update …" at bounding box center [338, 234] width 676 height 369
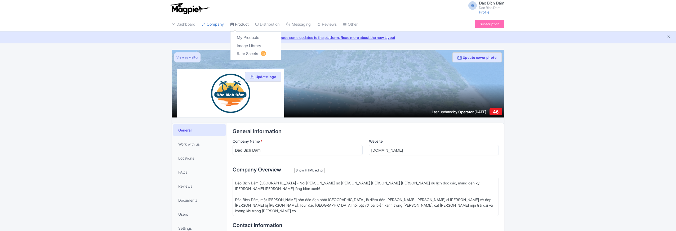
click at [238, 25] on link "Product" at bounding box center [239, 24] width 19 height 15
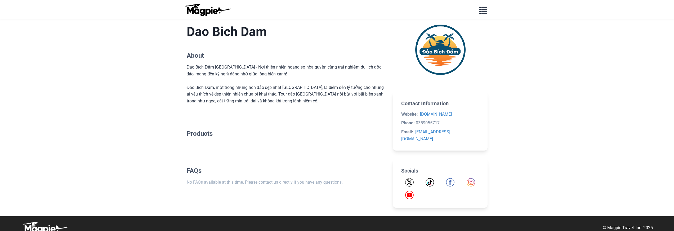
scroll to position [45, 0]
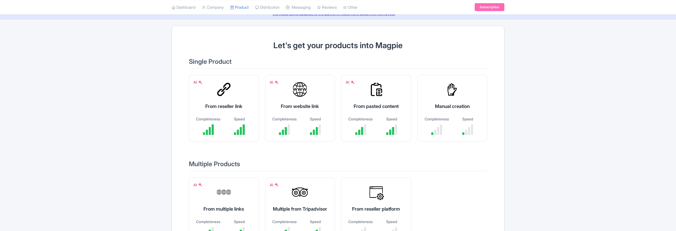
scroll to position [24, 0]
click at [297, 97] on div "AI From website link Completeness Speed" at bounding box center [300, 108] width 70 height 67
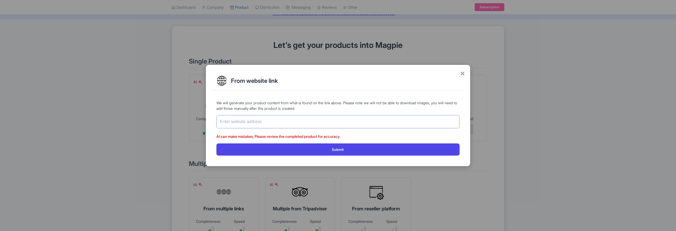
click at [254, 121] on input "text" at bounding box center [337, 121] width 243 height 13
paste input "[URL][DOMAIN_NAME]"
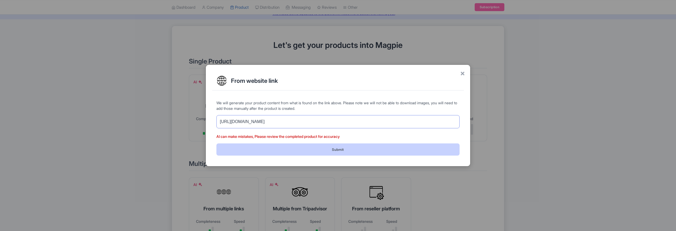
type input "[URL][DOMAIN_NAME]"
click at [321, 151] on button "Submit" at bounding box center [337, 149] width 243 height 12
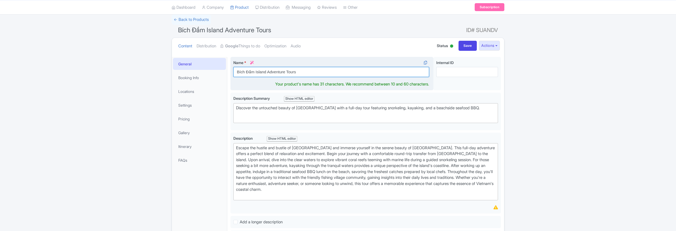
scroll to position [41, 0]
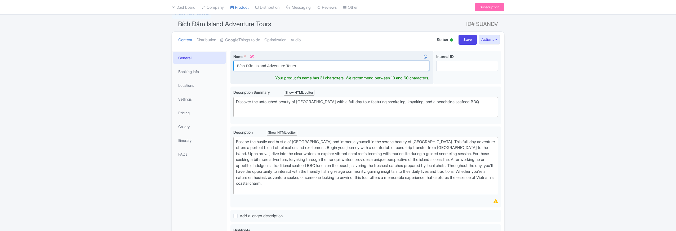
click at [241, 73] on div "Name * i Bích Đầm Island Adventure Tours Your product's name has 31 characters.…" at bounding box center [331, 68] width 203 height 34
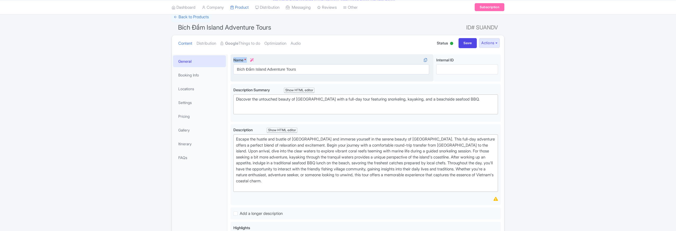
scroll to position [31, 0]
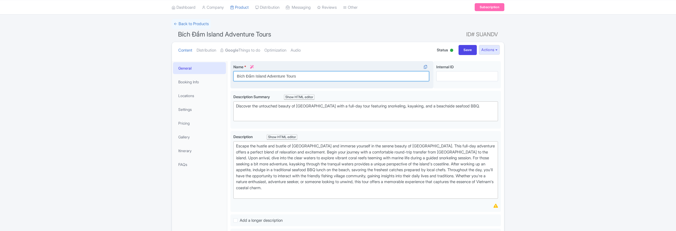
click at [250, 74] on input "Bích Đầm Island Adventure Tours" at bounding box center [331, 76] width 196 height 10
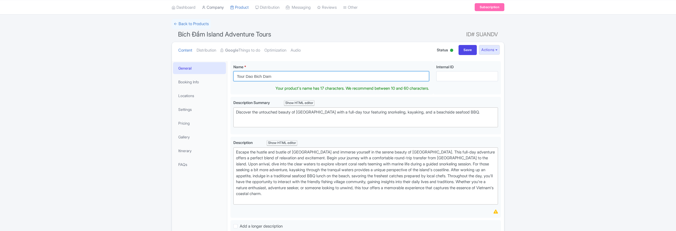
type input "Tour Dao Bich Dam"
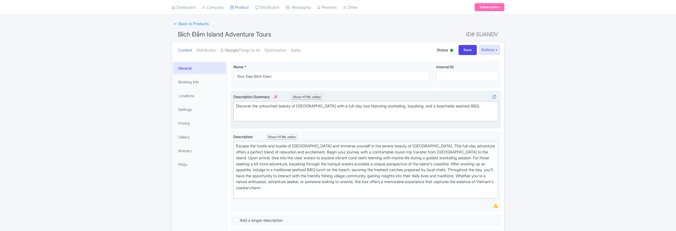
click at [310, 104] on div "Description Summary i Show HTML editor Bold Italic Strikethrough Link Heading Q…" at bounding box center [365, 108] width 264 height 28
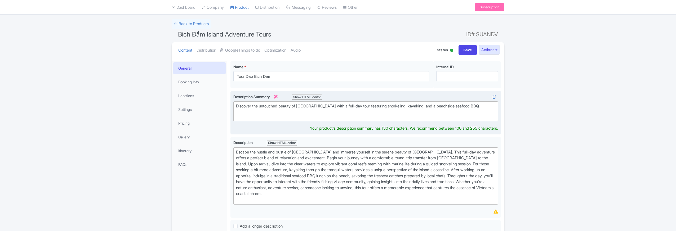
click at [295, 107] on div "Discover the untouched beauty of Bích Đầm Island with a full-day tour featuring…" at bounding box center [365, 109] width 259 height 12
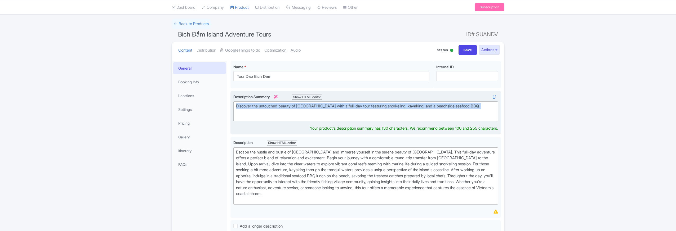
paste trix-editor "Khám phá vẻ đẹp hoang sơ của đảo thiên đường với những Tour Bích Đầm đa dạng"
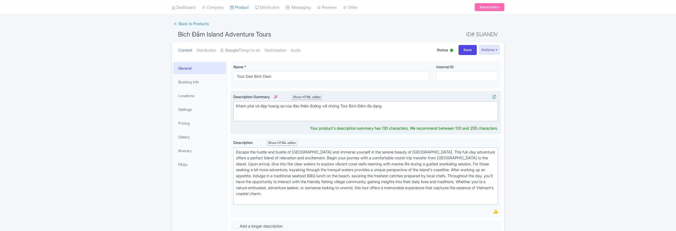
type trix-editor "<div>Khám phá vẻ đẹp hoang sơ của đảo thiên đường với những Tour Bích Đầm đa dạ…"
click at [125, 177] on div "Success Product created successfully from website link. ← Back to Products Bích…" at bounding box center [338, 217] width 676 height 397
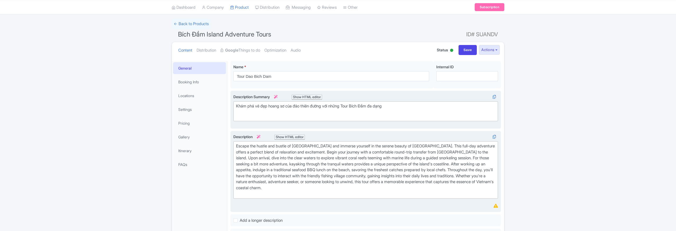
click at [292, 138] on div "Show HTML editor" at bounding box center [289, 137] width 30 height 6
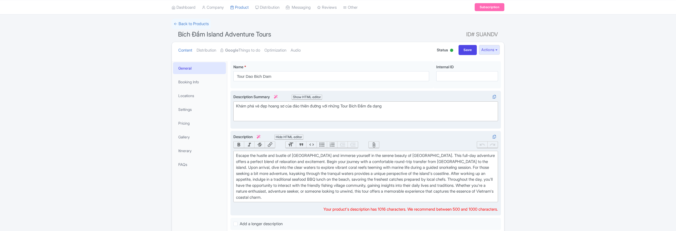
click at [292, 162] on div "Escape the hustle and bustle of Nha Trang and immerse yourself in the serene be…" at bounding box center [365, 177] width 259 height 48
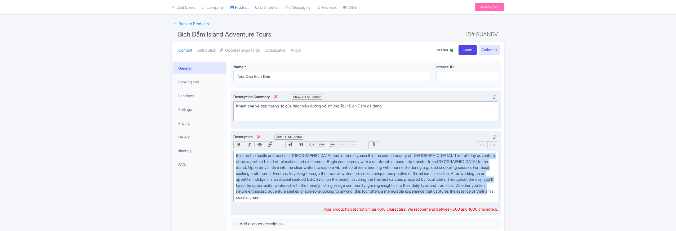
paste trix-editor "<a href="https://daobichdam.com/"><strong>Đảo Bích Đầm Nha Trang</strong></a>, …"
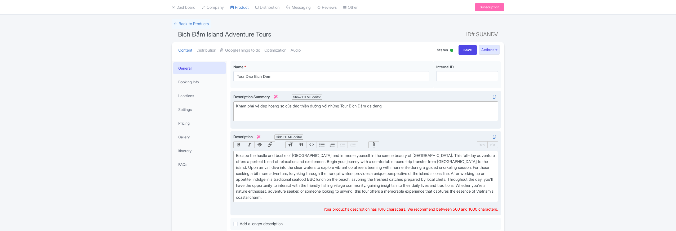
type trix-editor "<div><a href="https://daobichdam.com/"><strong>Đảo Bích Đầm Nha Trang</strong><…"
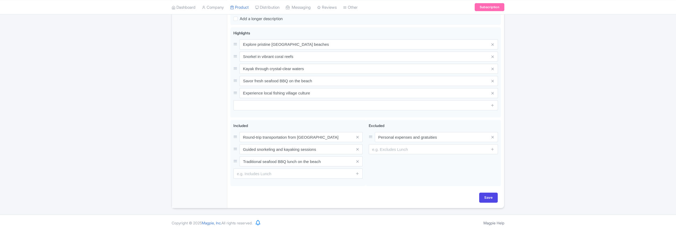
scroll to position [1284, 0]
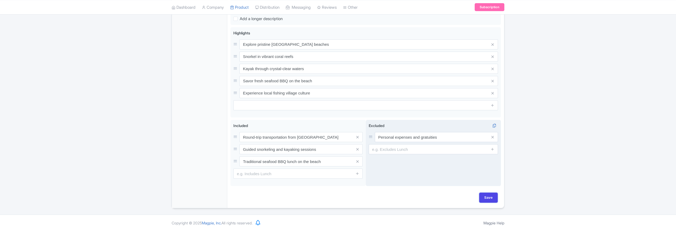
drag, startPoint x: 484, startPoint y: 198, endPoint x: 438, endPoint y: 186, distance: 48.5
click at [484, 198] on input "Save" at bounding box center [488, 198] width 19 height 10
type input "Saving..."
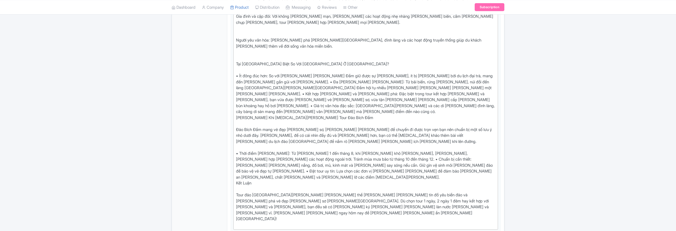
scroll to position [623, 0]
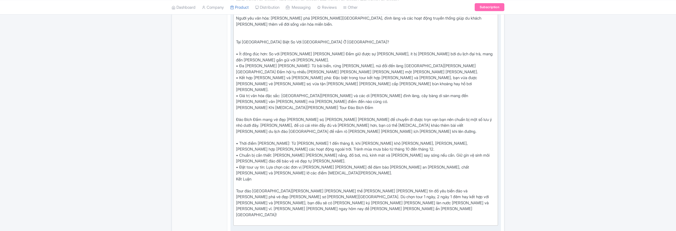
type trix-editor "<div>Đảo Bích Đầm Nha Trang, thuộc cụm đảo Hòn Tre, là điểm đến lý tưởng cho nh…"
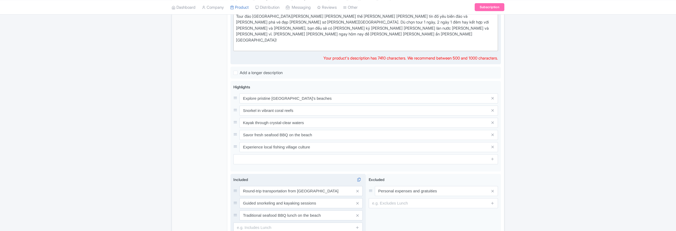
scroll to position [818, 0]
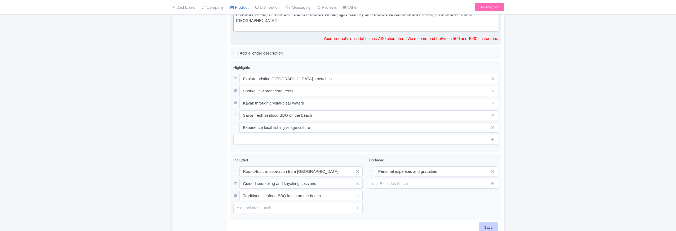
click at [487, 223] on input "Save" at bounding box center [488, 228] width 19 height 10
type input "Saving..."
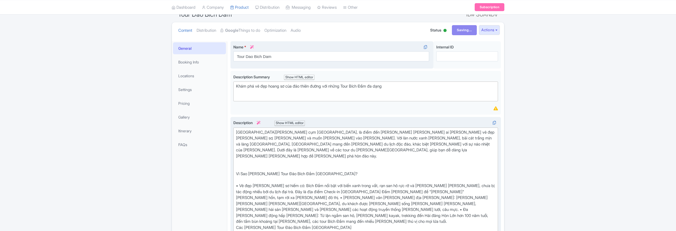
scroll to position [0, 0]
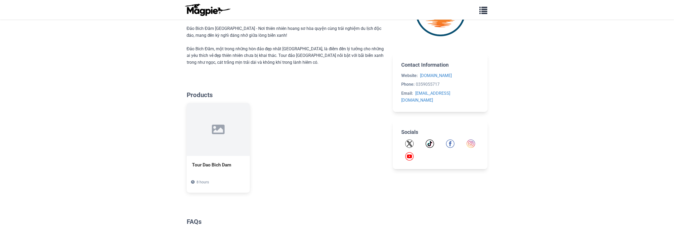
scroll to position [219, 0]
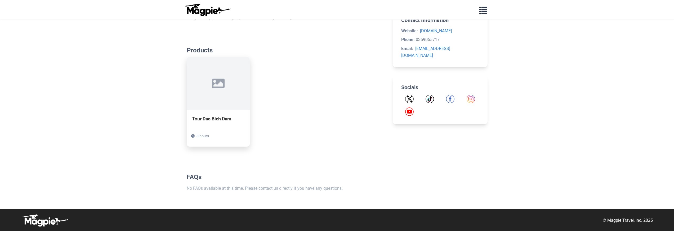
click at [213, 120] on div "Tour Dao Bich Dam" at bounding box center [218, 118] width 52 height 7
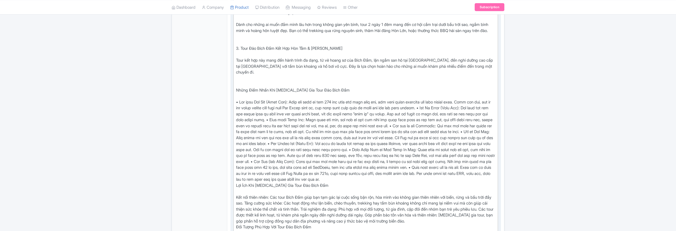
scroll to position [311, 0]
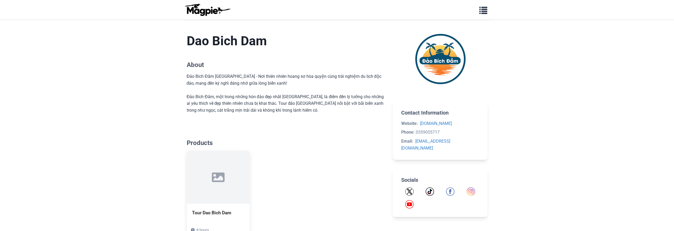
scroll to position [126, 0]
click at [278, 102] on div "Đảo Bích Đầm [GEOGRAPHIC_DATA] - Nơi thiên nhiên hoang sơ hòa quyện cùng trải n…" at bounding box center [286, 93] width 198 height 41
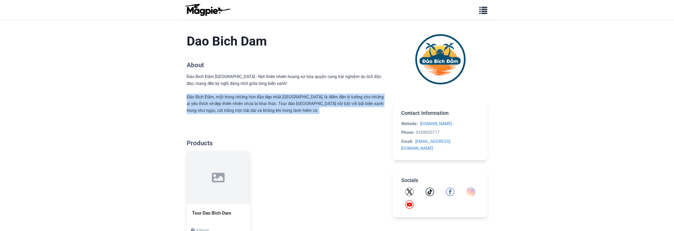
click at [278, 102] on div "Đảo Bích Đầm [GEOGRAPHIC_DATA] - Nơi thiên nhiên hoang sơ hòa quyện cùng trải n…" at bounding box center [286, 93] width 198 height 41
click at [188, 120] on section "Dao Bich Dam About Đảo Bích Đầm [GEOGRAPHIC_DATA] - Nơi thiên nhiên hoang sơ hò…" at bounding box center [286, 73] width 198 height 97
